Goal: Task Accomplishment & Management: Manage account settings

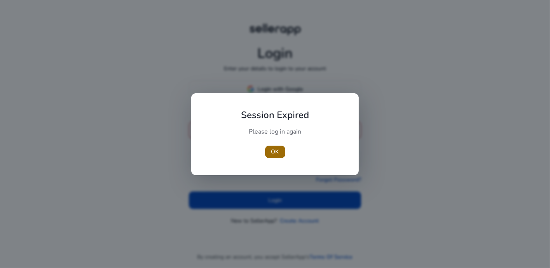
type input "**********"
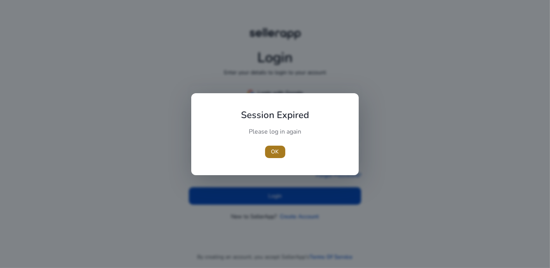
click at [280, 151] on span "button" at bounding box center [275, 152] width 20 height 19
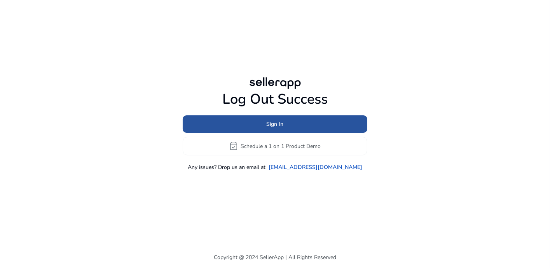
click at [276, 125] on span "Sign In" at bounding box center [275, 124] width 17 height 8
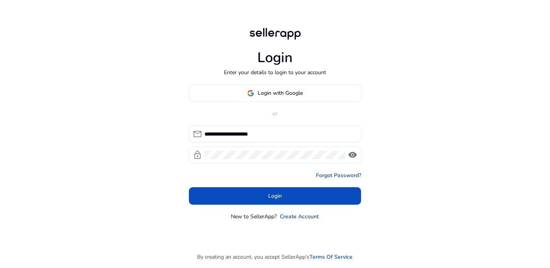
click at [350, 156] on span "visibility" at bounding box center [352, 155] width 9 height 9
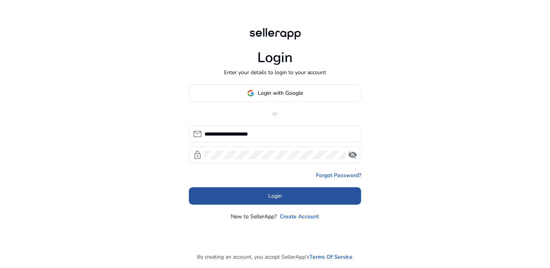
click at [303, 200] on span at bounding box center [275, 196] width 172 height 19
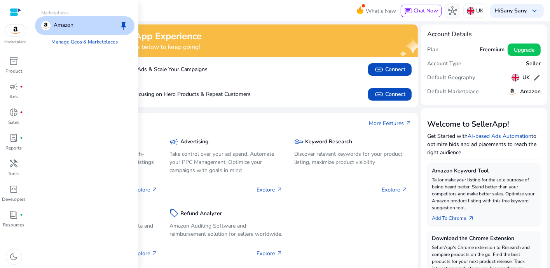
click at [84, 29] on div "Amazon keep" at bounding box center [85, 25] width 100 height 19
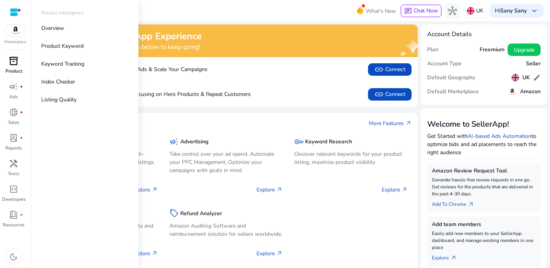
click at [14, 65] on span "inventory_2" at bounding box center [13, 60] width 9 height 9
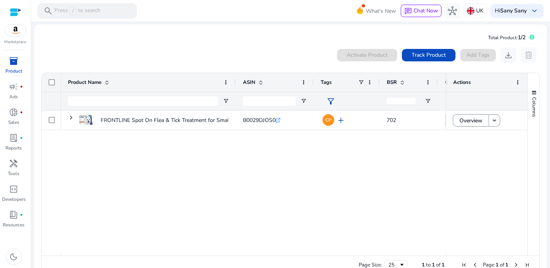
drag, startPoint x: 216, startPoint y: 170, endPoint x: 175, endPoint y: 159, distance: 43.0
click at [175, 159] on div "FRONTLINE Spot On Flea & Tick Treatment for Small Dog (2-10kg)... B0029DJOS0 .s…" at bounding box center [253, 182] width 385 height 143
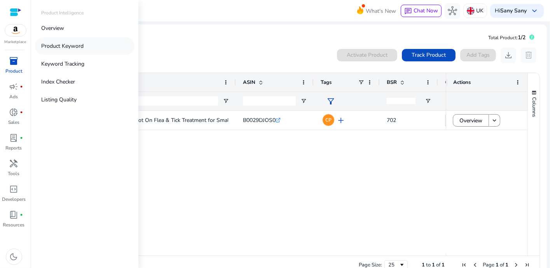
click at [73, 49] on p "Product Keyword" at bounding box center [62, 46] width 42 height 8
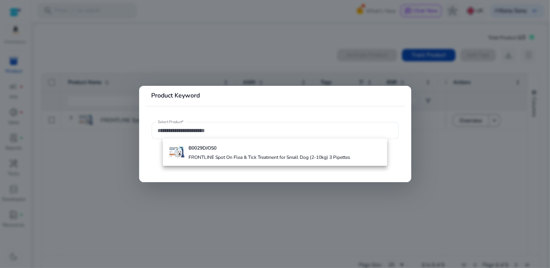
click at [115, 152] on div at bounding box center [275, 134] width 550 height 268
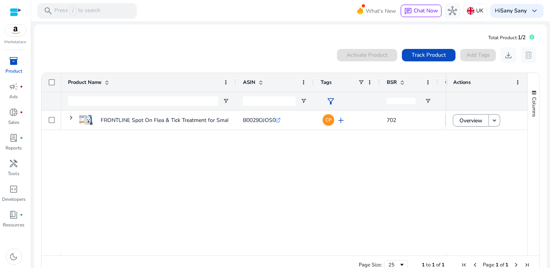
click at [17, 9] on div at bounding box center [16, 12] width 12 height 9
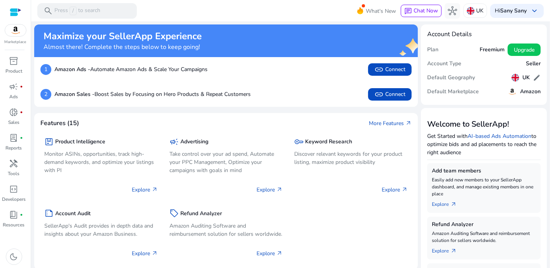
click at [526, 91] on h5 "Amazon" at bounding box center [531, 92] width 21 height 7
click at [521, 8] on b "Sany Sany" at bounding box center [514, 10] width 26 height 7
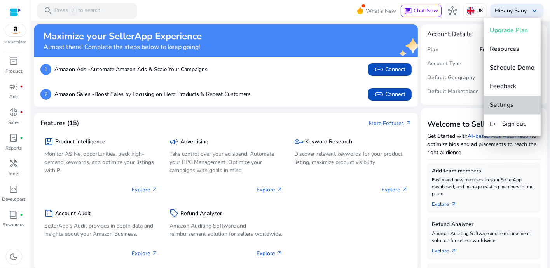
click at [508, 105] on span "Settings" at bounding box center [502, 105] width 24 height 9
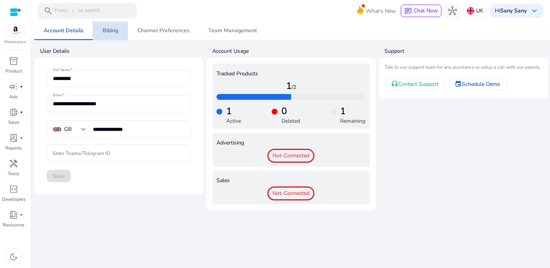
click at [109, 35] on span "Billing" at bounding box center [111, 30] width 16 height 19
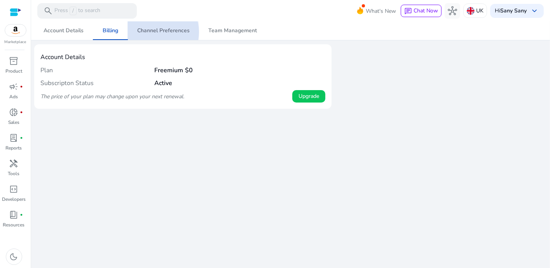
click at [154, 32] on span "Channel Preferences" at bounding box center [163, 30] width 53 height 5
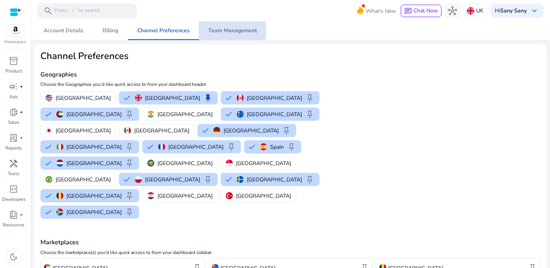
click at [229, 31] on span "Team Management" at bounding box center [233, 30] width 49 height 5
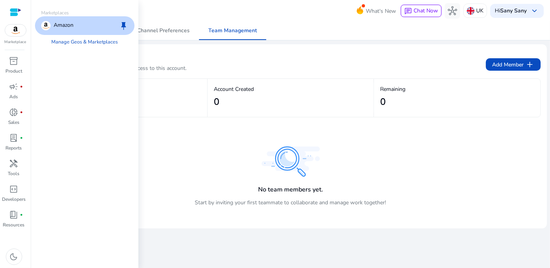
click at [124, 25] on span "keep" at bounding box center [123, 25] width 9 height 9
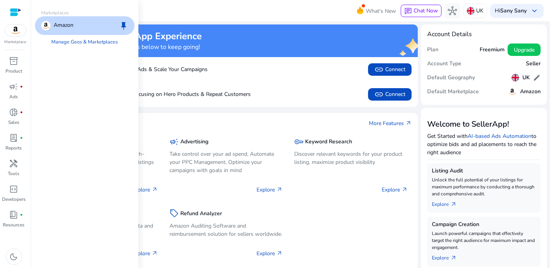
click at [12, 33] on img at bounding box center [15, 31] width 21 height 12
click at [72, 43] on link "Manage Geos & Marketplaces" at bounding box center [85, 42] width 79 height 14
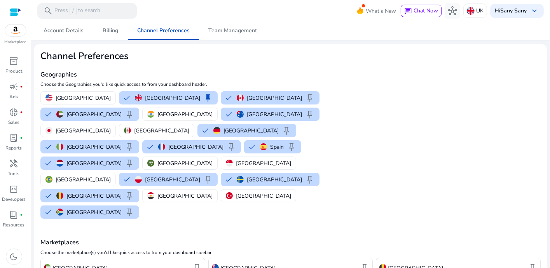
click at [363, 59] on h2 "Channel Preferences" at bounding box center [207, 56] width 334 height 11
click at [11, 15] on div at bounding box center [16, 12] width 12 height 9
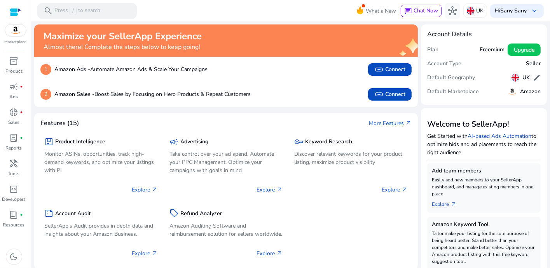
click at [237, 8] on mat-toolbar "search Press / to search What's New chat Chat Now hub [GEOGRAPHIC_DATA] Hi [GEO…" at bounding box center [290, 10] width 519 height 21
